Goal: Task Accomplishment & Management: Manage account settings

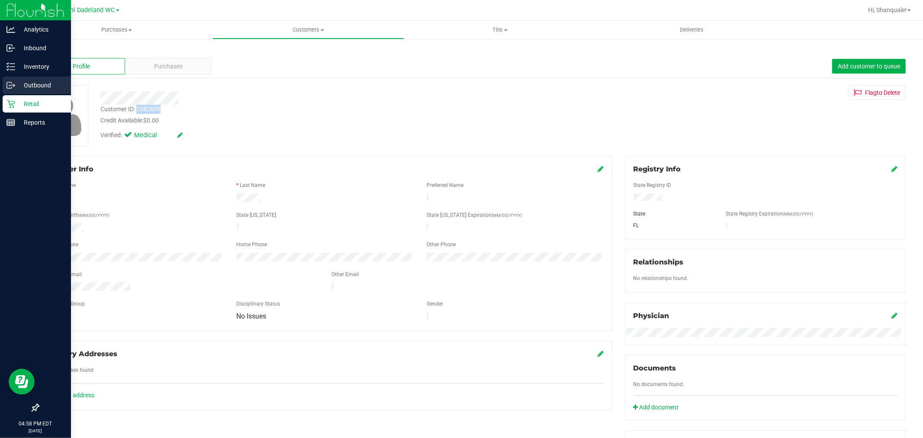
click at [23, 90] on p "Outbound" at bounding box center [41, 85] width 52 height 10
click at [27, 101] on p "Retail" at bounding box center [41, 104] width 52 height 10
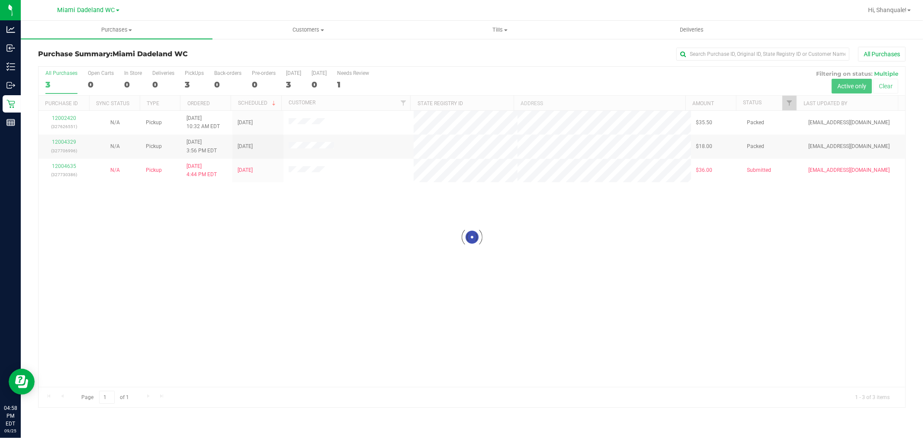
click at [351, 57] on div "All Purchases" at bounding box center [616, 54] width 579 height 15
click at [567, 55] on div "All Purchases" at bounding box center [616, 54] width 579 height 15
click at [572, 54] on div "All Purchases" at bounding box center [616, 54] width 579 height 15
click at [561, 52] on div "All Purchases" at bounding box center [616, 54] width 579 height 15
click at [913, 9] on link "Hi, Shanquale!" at bounding box center [890, 10] width 50 height 9
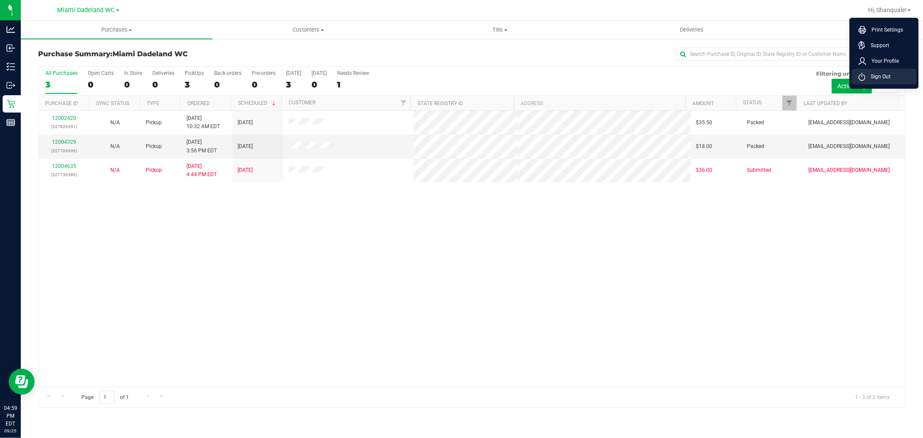
click at [892, 71] on li "Sign Out" at bounding box center [884, 77] width 65 height 16
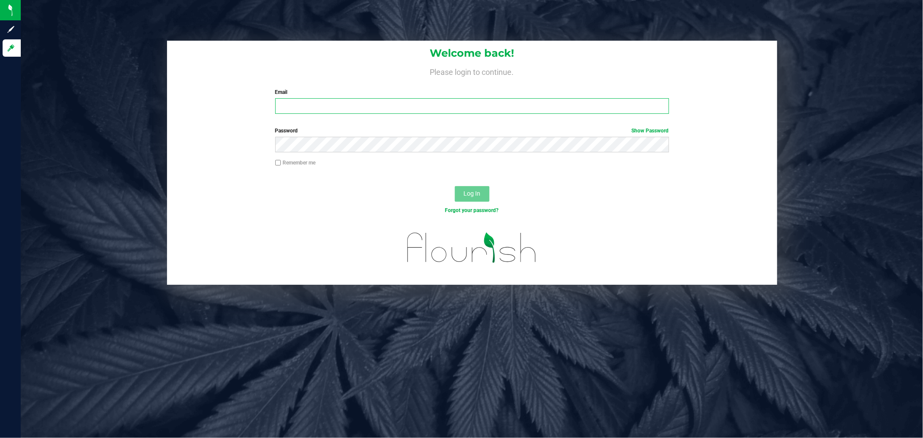
click at [459, 108] on input "Email" at bounding box center [472, 106] width 394 height 16
type input "[EMAIL_ADDRESS][DOMAIN_NAME]"
click at [455, 186] on button "Log In" at bounding box center [472, 194] width 35 height 16
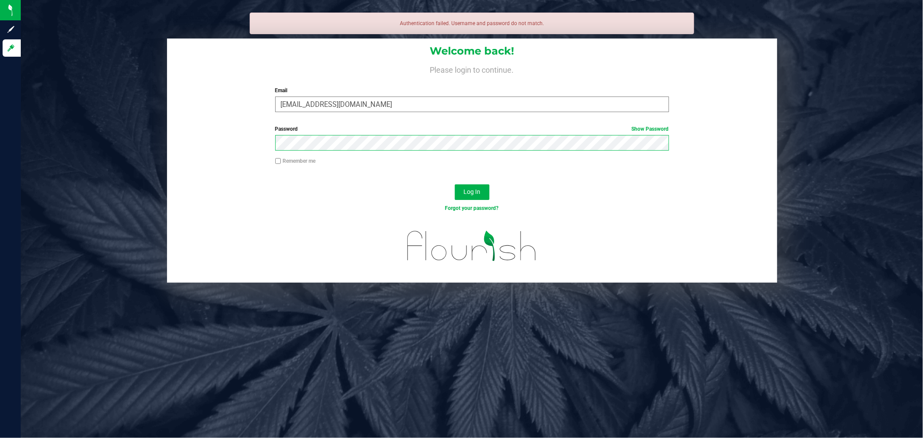
click at [455, 184] on button "Log In" at bounding box center [472, 192] width 35 height 16
